Goal: Check status: Check status

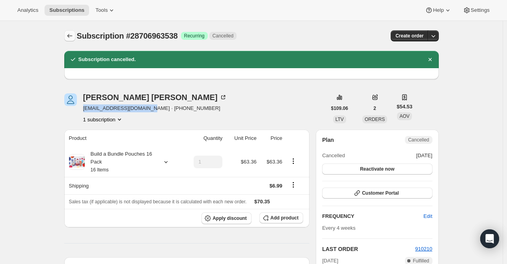
click at [71, 36] on icon "Subscriptions" at bounding box center [69, 36] width 5 height 4
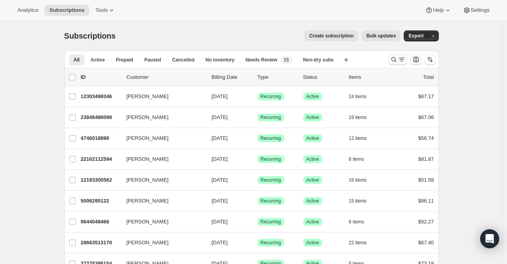
click at [394, 59] on icon "Search and filter results" at bounding box center [394, 60] width 8 height 8
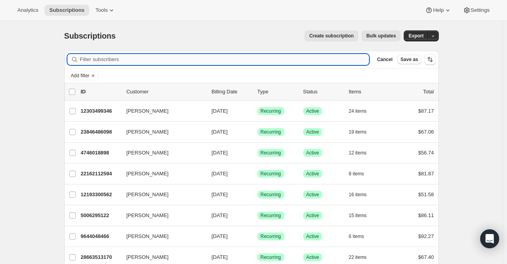
click at [186, 56] on input "Filter subscribers" at bounding box center [225, 59] width 290 height 11
paste input "[PERSON_NAME][EMAIL_ADDRESS][PERSON_NAME][DOMAIN_NAME]"
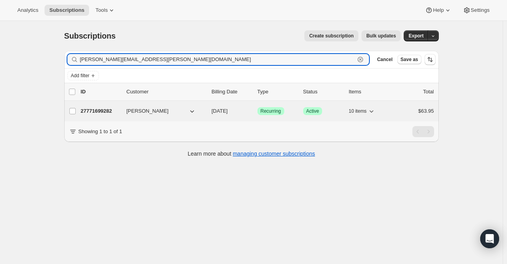
type input "[PERSON_NAME][EMAIL_ADDRESS][PERSON_NAME][DOMAIN_NAME]"
click at [104, 110] on p "27771699282" at bounding box center [100, 111] width 39 height 8
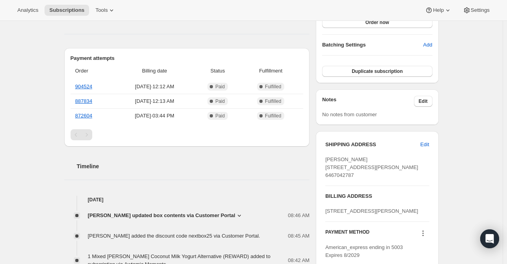
scroll to position [316, 0]
